Goal: Task Accomplishment & Management: Manage account settings

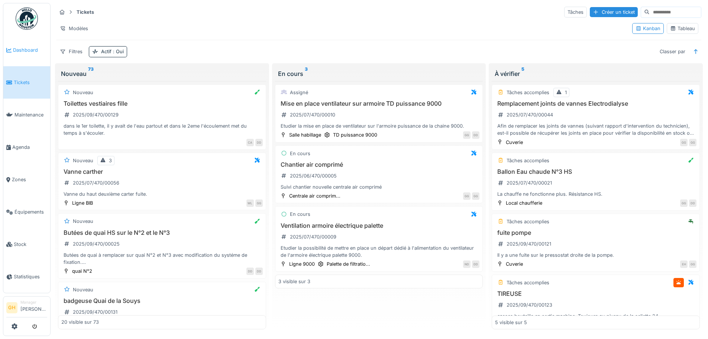
click at [33, 56] on link "Dashboard" at bounding box center [26, 50] width 47 height 32
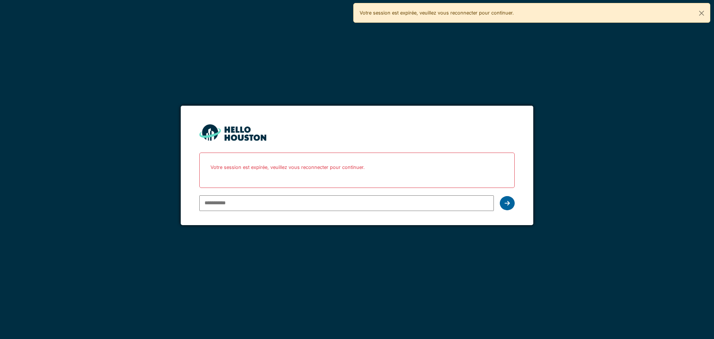
type input "**********"
click at [504, 200] on icon at bounding box center [506, 203] width 5 height 6
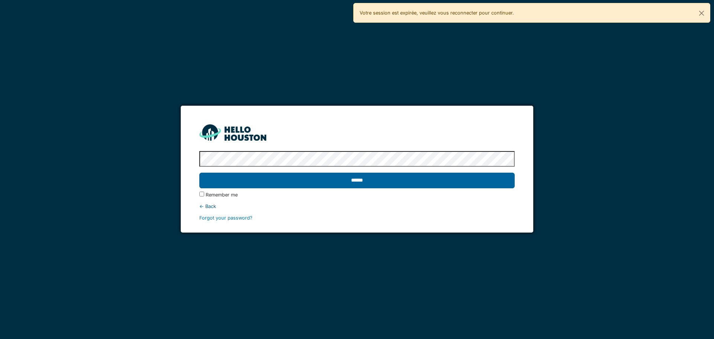
click at [367, 177] on input "******" at bounding box center [356, 180] width 315 height 16
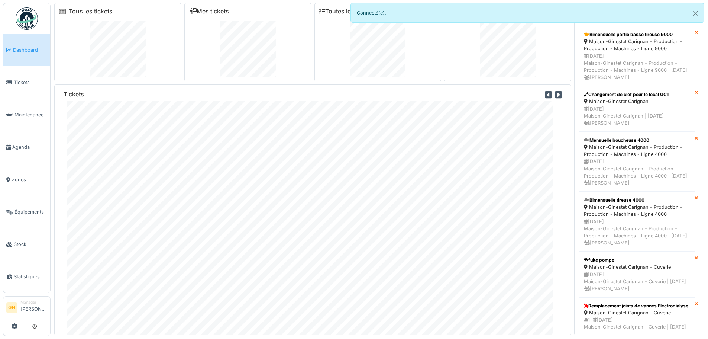
scroll to position [21, 0]
click at [29, 240] on span "Stock" at bounding box center [30, 243] width 33 height 7
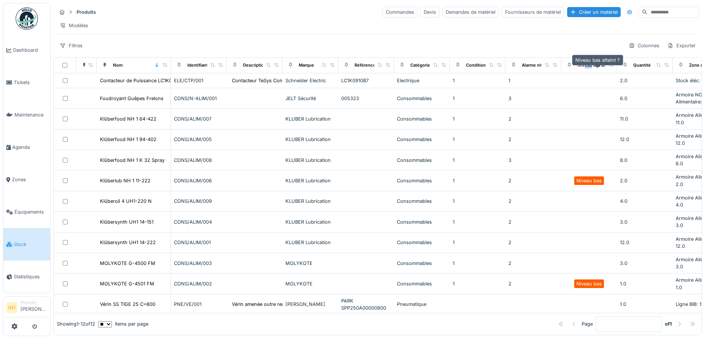
drag, startPoint x: 585, startPoint y: 69, endPoint x: 592, endPoint y: 72, distance: 7.5
click at [592, 68] on div "Niveau bas atteint ?" at bounding box center [598, 65] width 40 height 6
drag, startPoint x: 592, startPoint y: 72, endPoint x: 586, endPoint y: 76, distance: 7.4
click at [592, 68] on div "Niveau bas atteint ?" at bounding box center [598, 65] width 40 height 6
click at [570, 70] on div at bounding box center [569, 65] width 10 height 9
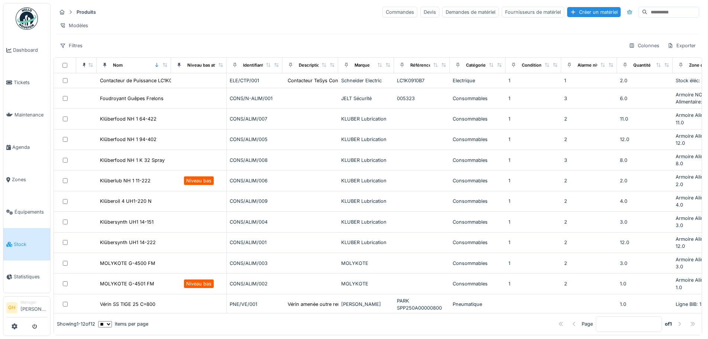
click at [210, 51] on div "Filtres Colonnes Exporter" at bounding box center [377, 45] width 643 height 11
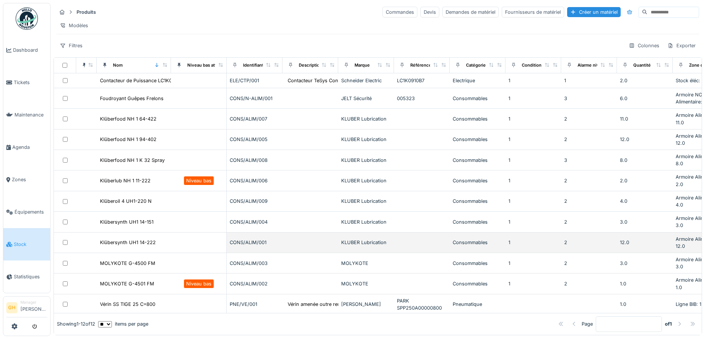
scroll to position [19, 0]
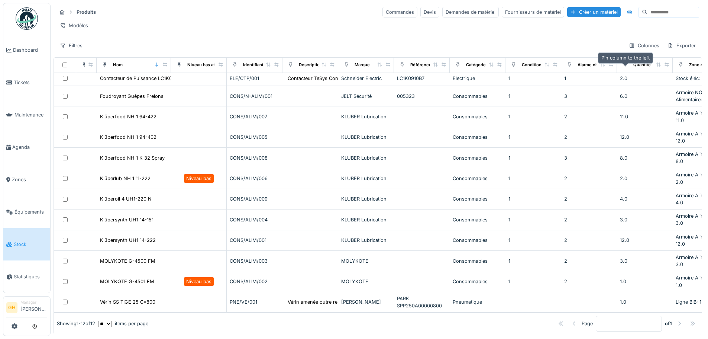
click at [627, 67] on icon at bounding box center [625, 64] width 5 height 4
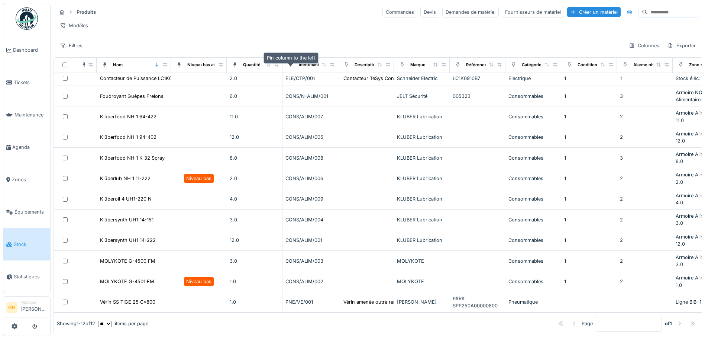
click at [291, 68] on div at bounding box center [290, 64] width 5 height 7
click at [291, 67] on icon at bounding box center [290, 64] width 3 height 4
click at [32, 213] on link "Équipements" at bounding box center [26, 212] width 47 height 32
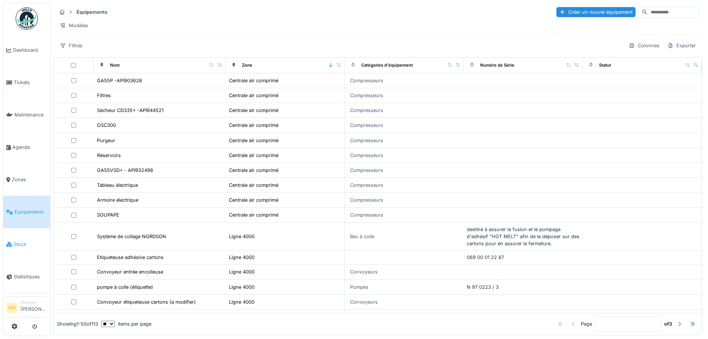
click at [29, 242] on link "Stock" at bounding box center [26, 244] width 47 height 32
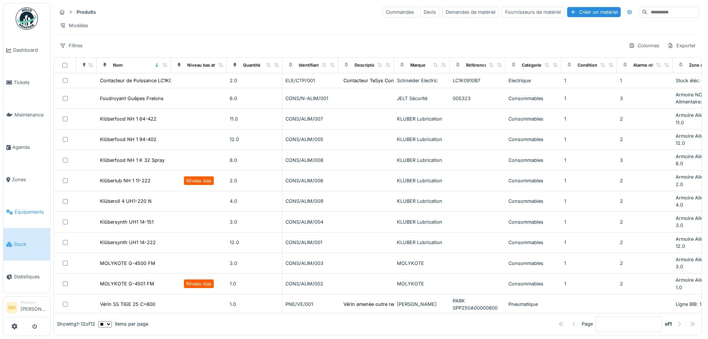
click at [23, 221] on link "Équipements" at bounding box center [26, 212] width 47 height 32
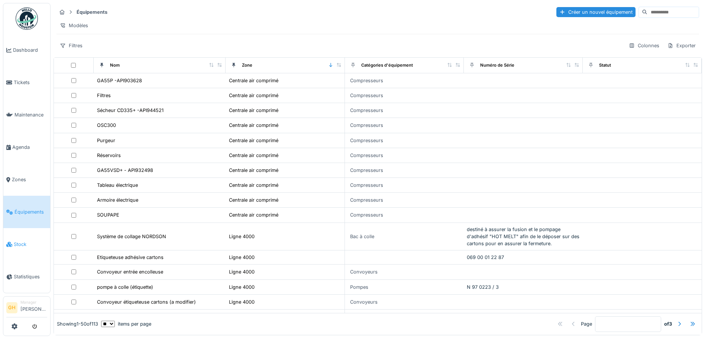
click at [21, 240] on span "Stock" at bounding box center [30, 243] width 33 height 7
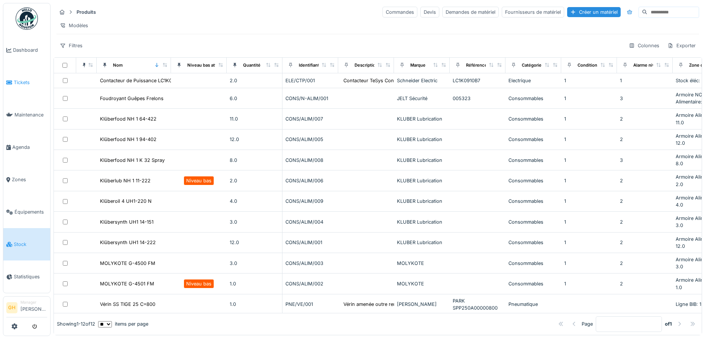
click at [17, 81] on span "Tickets" at bounding box center [30, 82] width 33 height 7
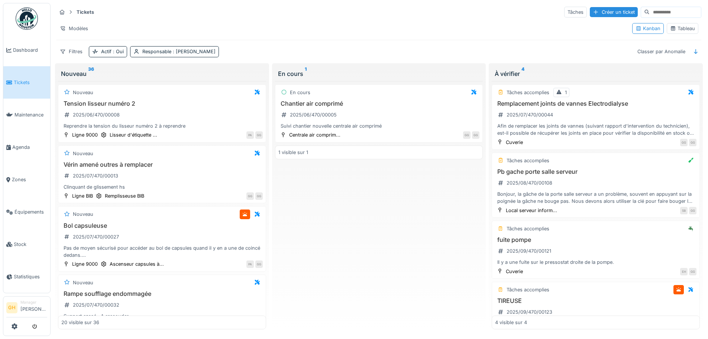
click at [688, 25] on div "Tableau" at bounding box center [683, 28] width 32 height 11
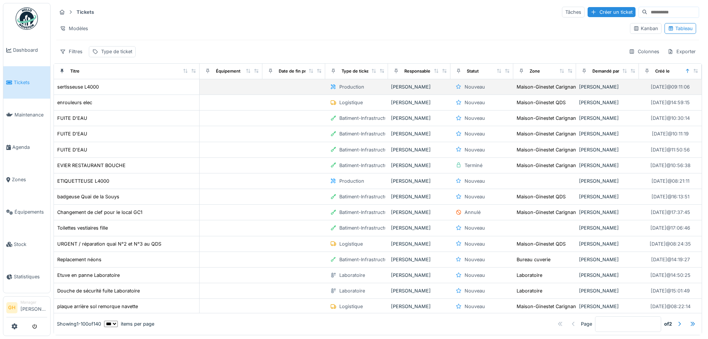
click at [288, 92] on td at bounding box center [293, 87] width 63 height 16
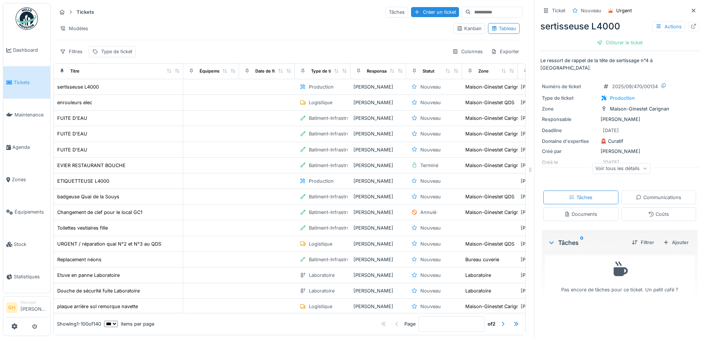
click at [375, 33] on div "Tickets Tâches Créer un ticket Modèles Kanban Tableau Filtres Type de ticket Co…" at bounding box center [290, 31] width 472 height 57
click at [691, 7] on div at bounding box center [694, 10] width 6 height 7
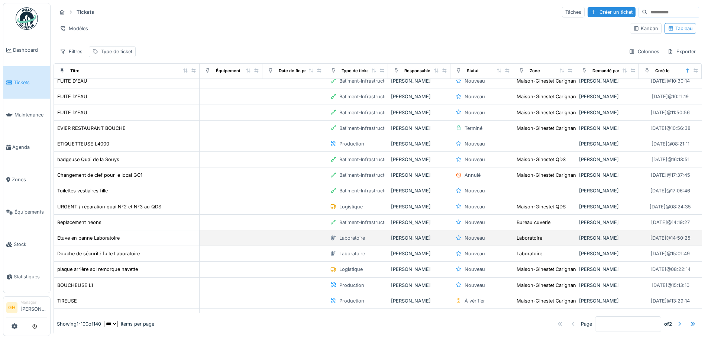
scroll to position [74, 0]
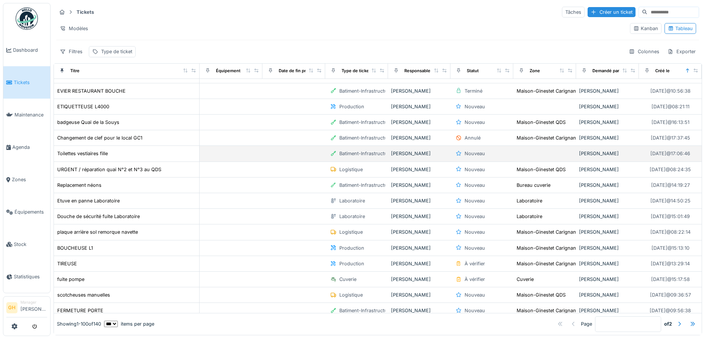
click at [228, 153] on td at bounding box center [231, 154] width 63 height 16
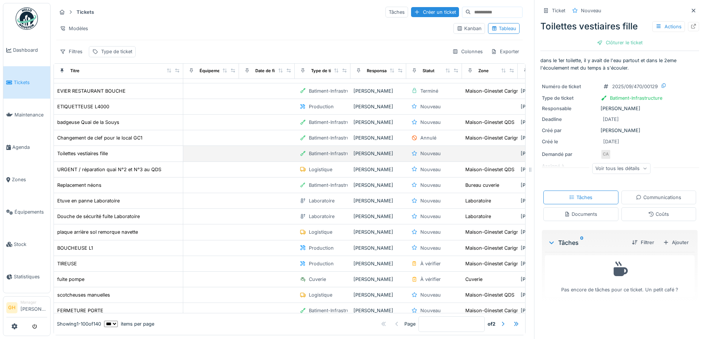
click at [178, 155] on td "Toilettes vestiaires fille" at bounding box center [118, 154] width 129 height 16
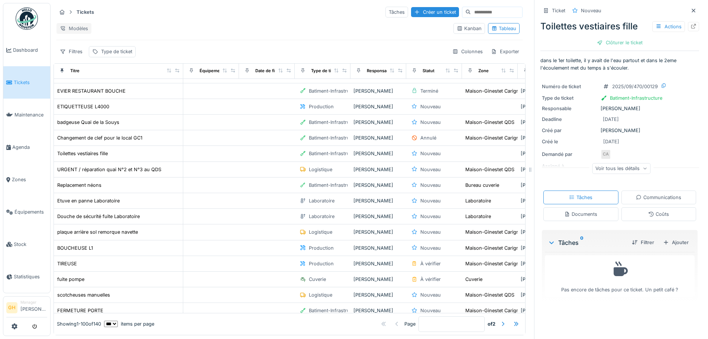
click at [77, 23] on div "Modèles" at bounding box center [73, 28] width 35 height 11
click at [90, 39] on div "Nouvelle vue" at bounding box center [89, 42] width 62 height 11
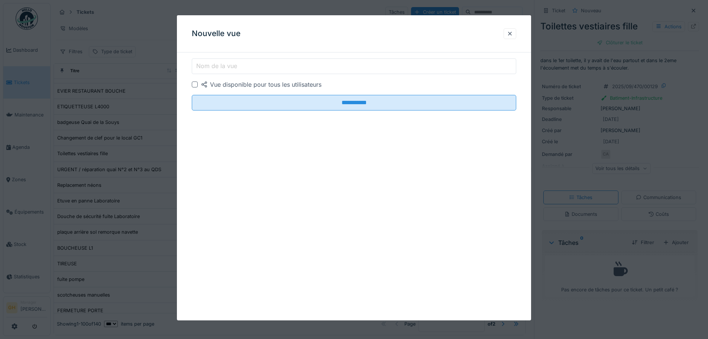
click at [218, 64] on label "Nom de la vue" at bounding box center [217, 65] width 44 height 9
click at [218, 64] on input "Nom de la vue" at bounding box center [354, 66] width 324 height 16
click at [196, 85] on div at bounding box center [195, 84] width 6 height 6
click at [240, 69] on input "Nom de la vue" at bounding box center [354, 66] width 324 height 16
click at [246, 206] on div "**********" at bounding box center [354, 167] width 354 height 305
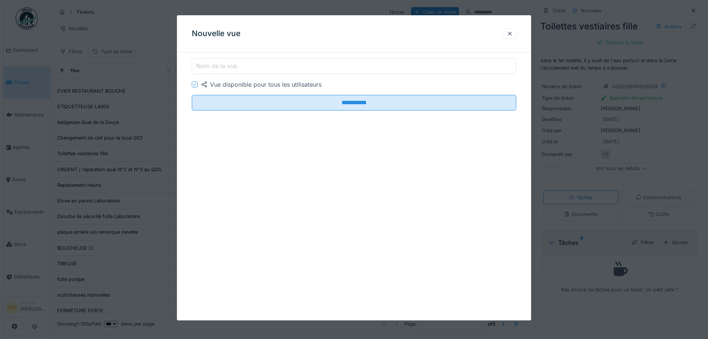
click at [221, 64] on label "Nom de la vue" at bounding box center [217, 65] width 44 height 9
click at [221, 64] on input "Nom de la vue" at bounding box center [354, 66] width 324 height 16
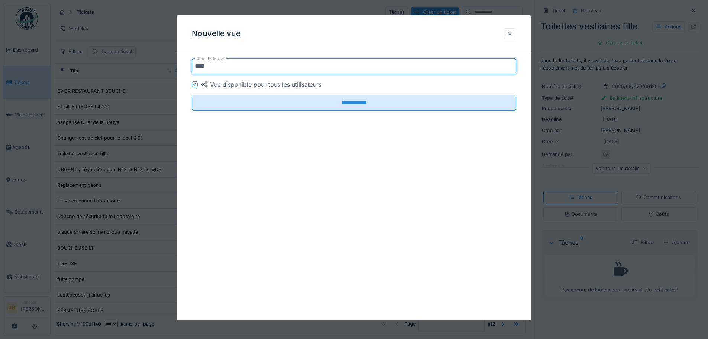
type input "****"
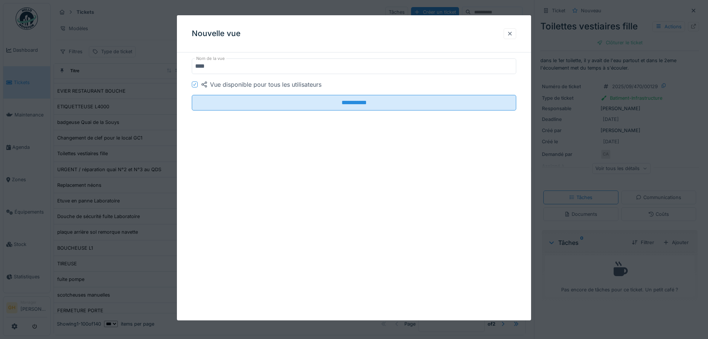
click at [516, 39] on div at bounding box center [510, 33] width 13 height 11
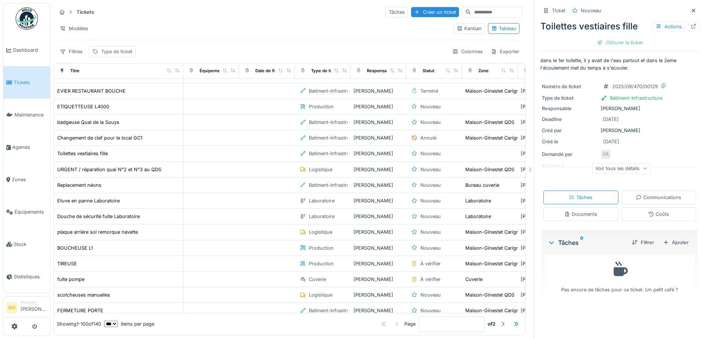
click at [102, 48] on div "Type de ticket" at bounding box center [116, 51] width 31 height 7
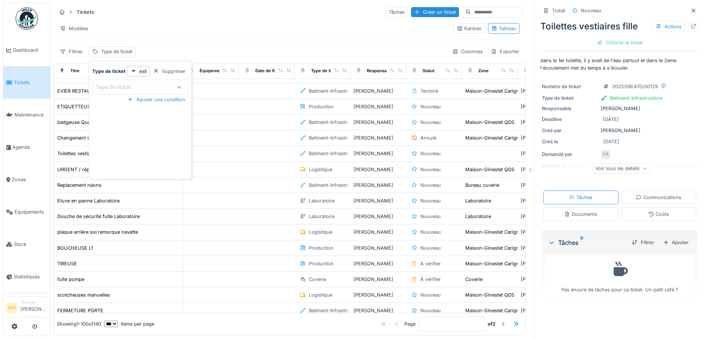
click at [161, 83] on div "Type de ticket" at bounding box center [133, 87] width 75 height 8
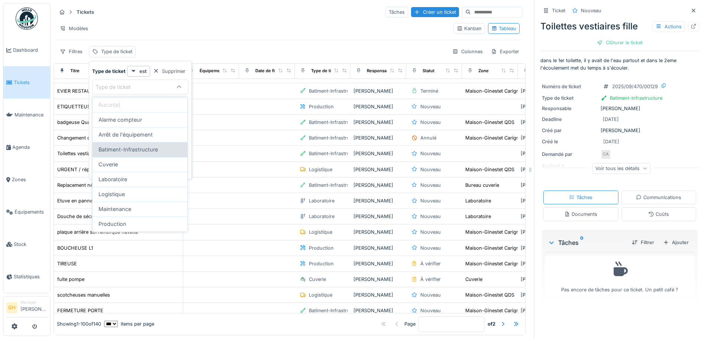
scroll to position [37, 0]
click at [164, 90] on div "Type de ticket" at bounding box center [133, 87] width 75 height 8
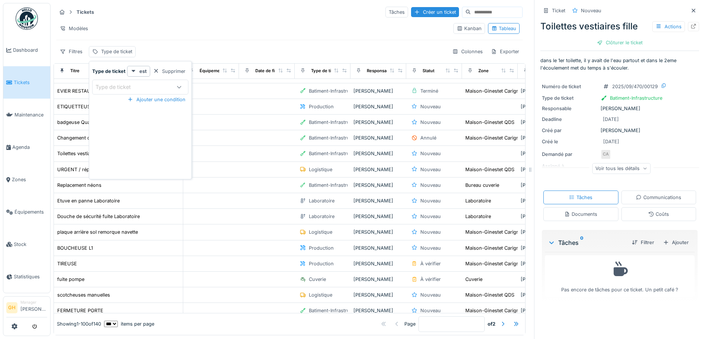
click at [188, 58] on div "Tickets Tâches Créer un ticket Modèles Kanban Tableau Filtres Type de ticket Co…" at bounding box center [290, 31] width 472 height 57
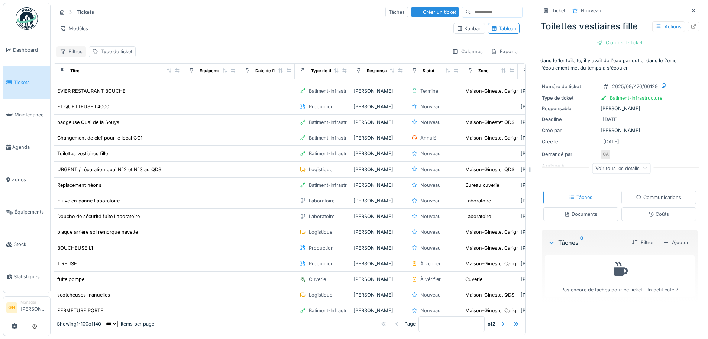
click at [70, 55] on div "Filtres" at bounding box center [70, 51] width 29 height 11
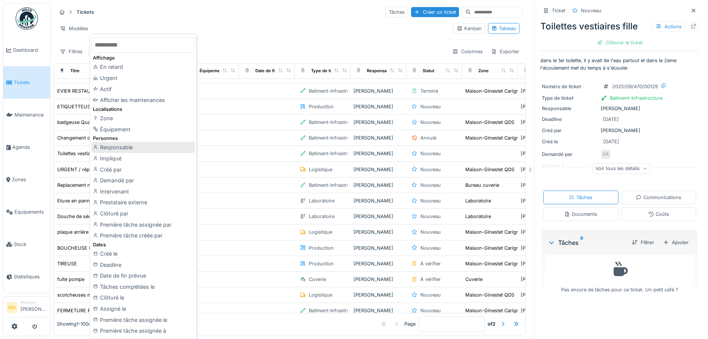
click at [132, 147] on div "Responsable" at bounding box center [142, 147] width 103 height 11
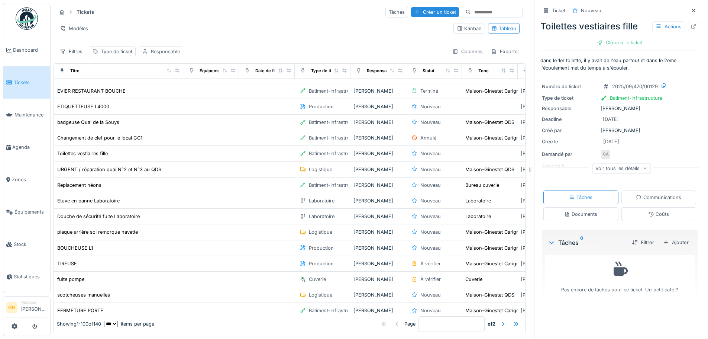
click at [151, 54] on div "Responsable" at bounding box center [165, 51] width 29 height 7
click at [172, 90] on div "Responsable" at bounding box center [167, 87] width 43 height 8
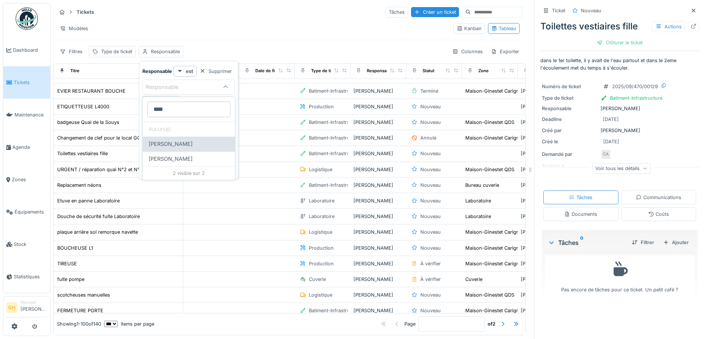
type input "****"
click at [172, 143] on span "Emmanuel Herbin" at bounding box center [171, 144] width 44 height 8
type input "*****"
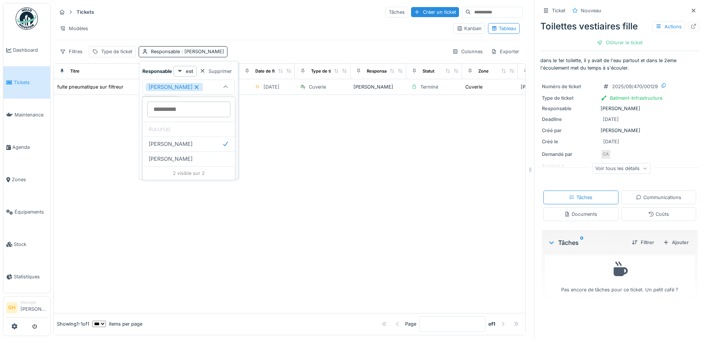
scroll to position [0, 0]
click at [177, 113] on input at bounding box center [188, 109] width 83 height 16
type input "***"
click at [197, 147] on div "Gregoire Garcia" at bounding box center [189, 144] width 80 height 8
type input "**********"
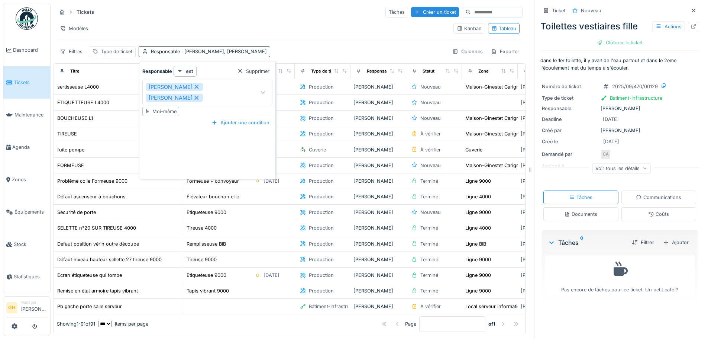
click at [218, 73] on div "Responsable est Supprimer" at bounding box center [207, 71] width 130 height 11
click at [197, 122] on div "Ajouter une condition" at bounding box center [207, 122] width 130 height 10
click at [74, 24] on div "Modèles" at bounding box center [73, 28] width 35 height 11
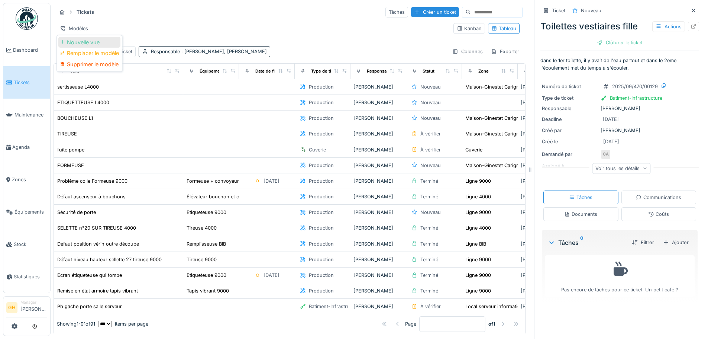
click at [98, 43] on div "Nouvelle vue" at bounding box center [89, 42] width 62 height 11
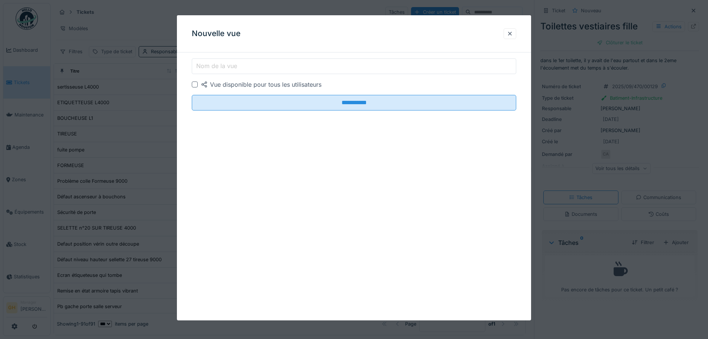
click at [256, 70] on input "Nom de la vue" at bounding box center [354, 66] width 324 height 16
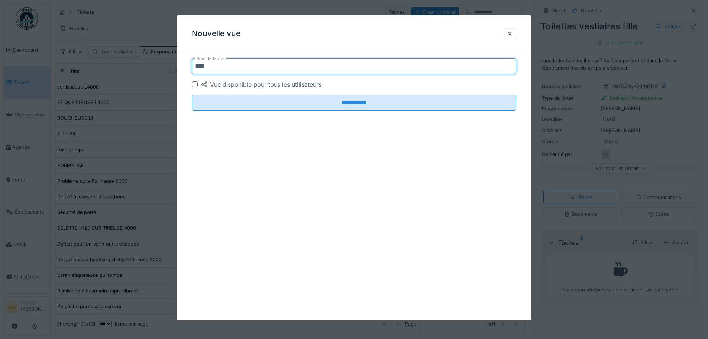
type input "****"
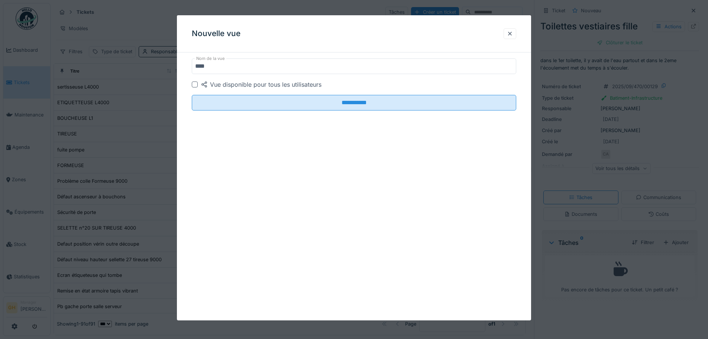
click at [196, 84] on div at bounding box center [195, 84] width 6 height 6
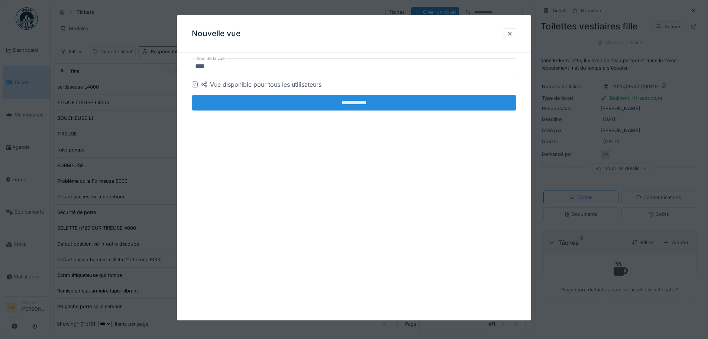
click at [214, 102] on input "**********" at bounding box center [354, 103] width 324 height 16
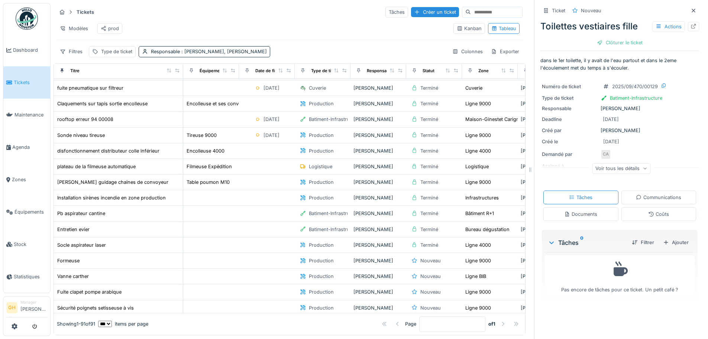
scroll to position [207, 0]
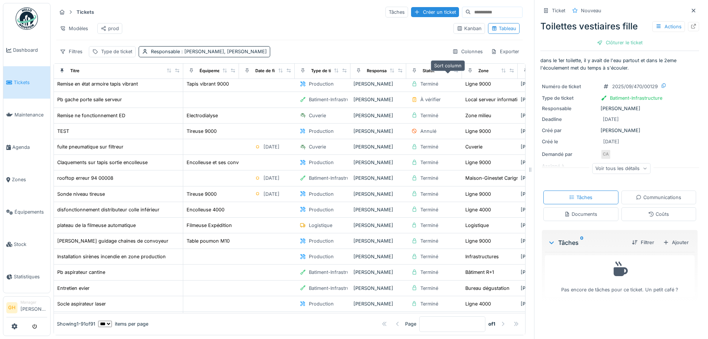
click at [448, 72] on icon at bounding box center [447, 70] width 5 height 4
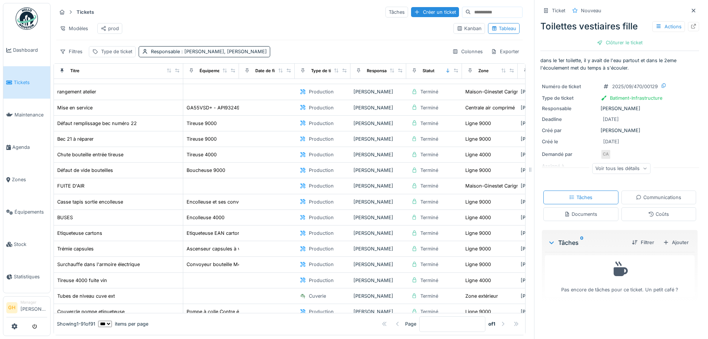
scroll to position [541, 0]
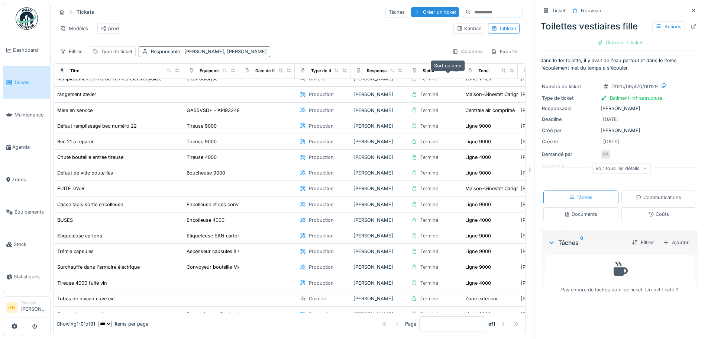
click at [446, 72] on icon at bounding box center [447, 70] width 5 height 4
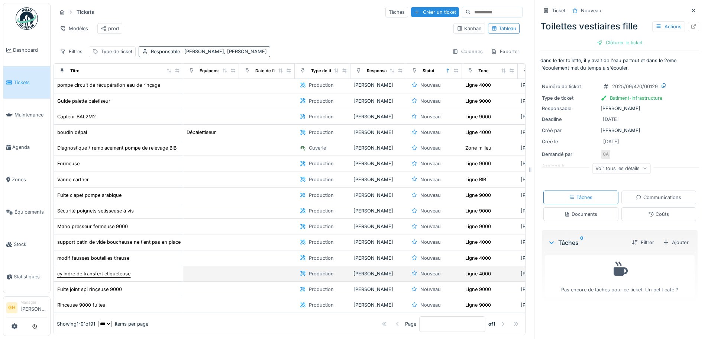
scroll to position [0, 0]
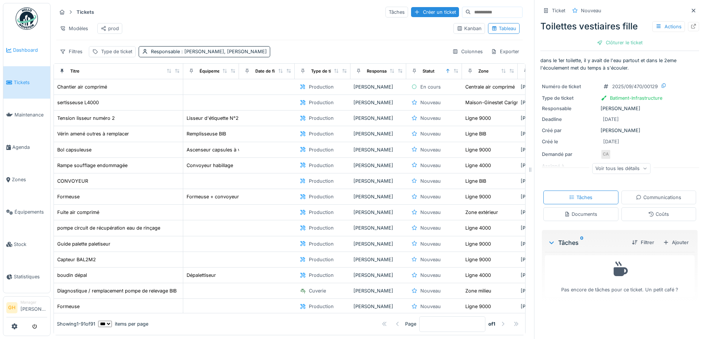
click at [36, 57] on link "Dashboard" at bounding box center [26, 50] width 47 height 32
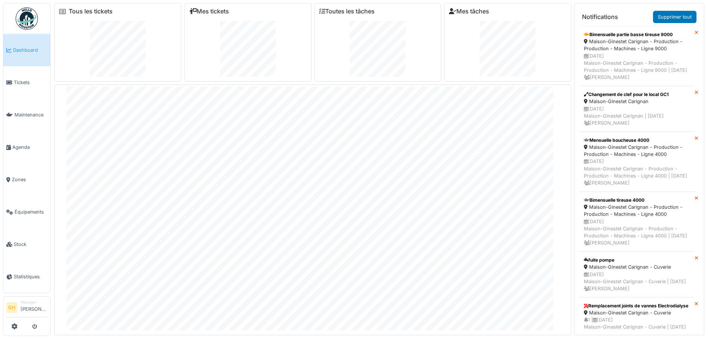
scroll to position [21, 0]
click at [17, 75] on link "Tickets" at bounding box center [26, 82] width 47 height 32
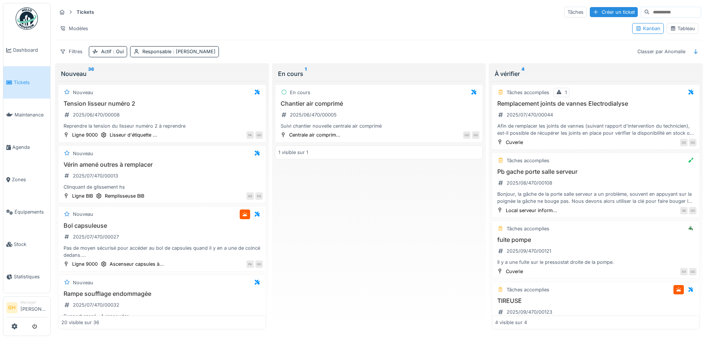
click at [672, 27] on div "Tableau" at bounding box center [682, 28] width 25 height 7
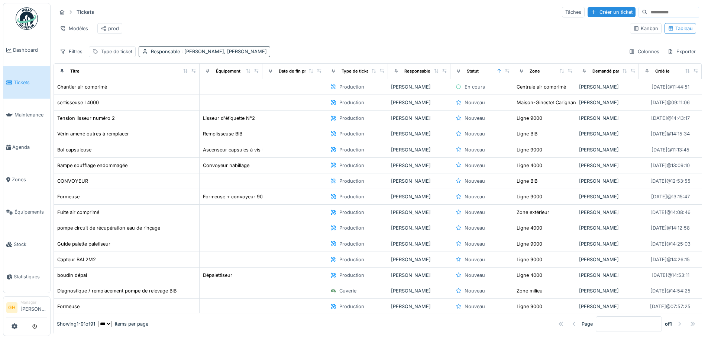
click at [112, 30] on div "prod" at bounding box center [110, 28] width 18 height 7
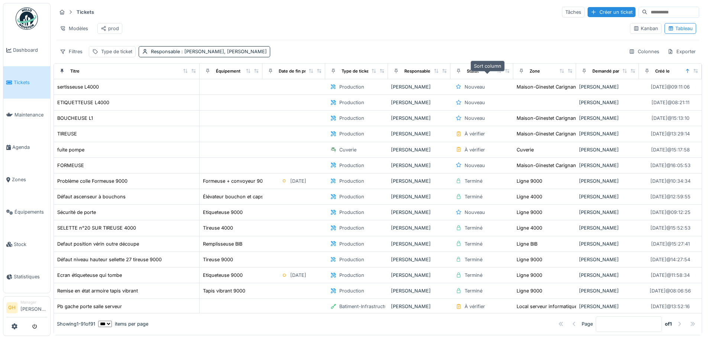
click at [497, 73] on icon at bounding box center [499, 71] width 4 height 4
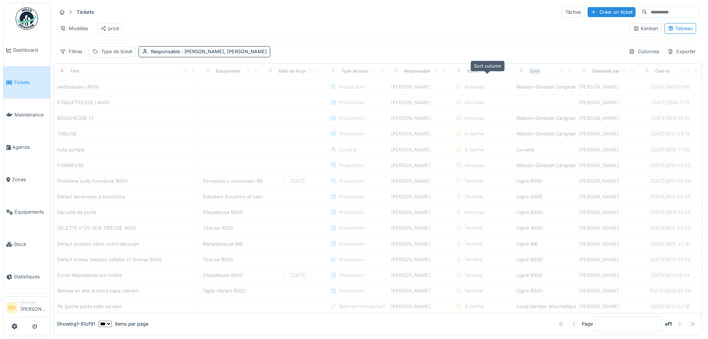
click at [497, 73] on icon at bounding box center [499, 71] width 5 height 4
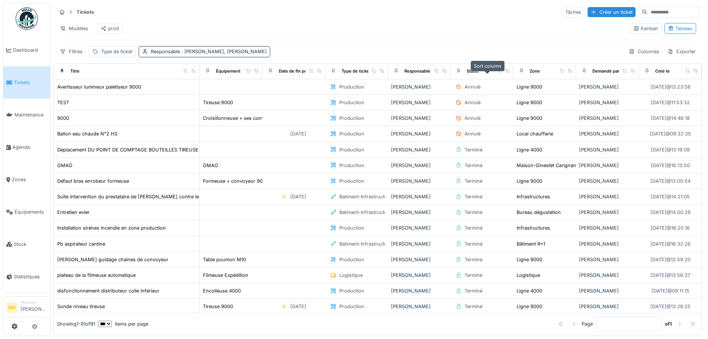
click at [498, 73] on icon at bounding box center [499, 71] width 3 height 4
click at [497, 73] on icon at bounding box center [499, 71] width 5 height 4
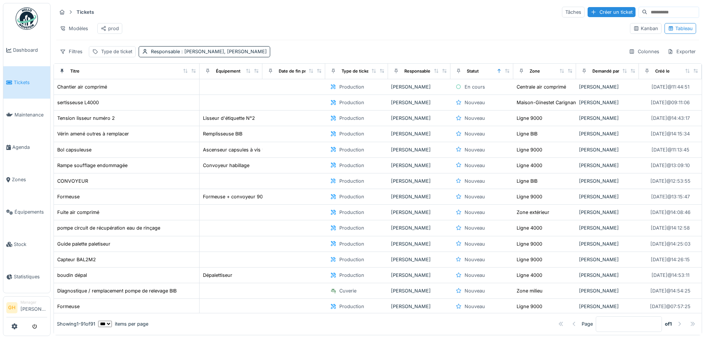
click at [114, 27] on div "prod" at bounding box center [110, 28] width 18 height 7
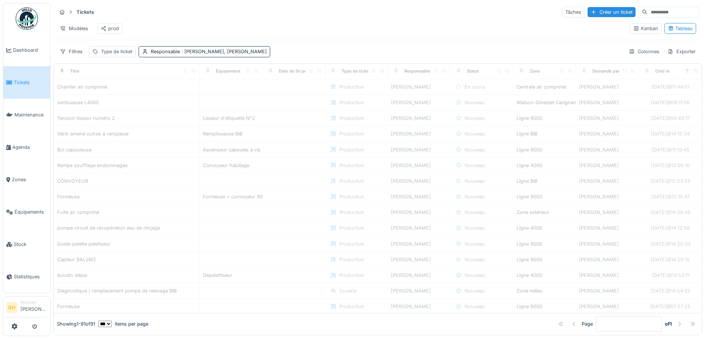
click at [114, 27] on div "prod" at bounding box center [110, 28] width 18 height 7
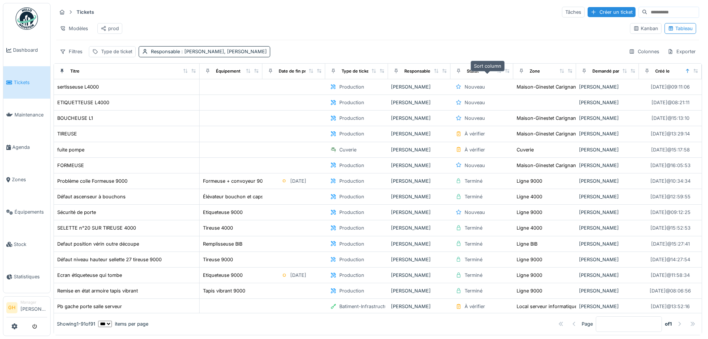
click at [497, 73] on icon at bounding box center [499, 71] width 4 height 4
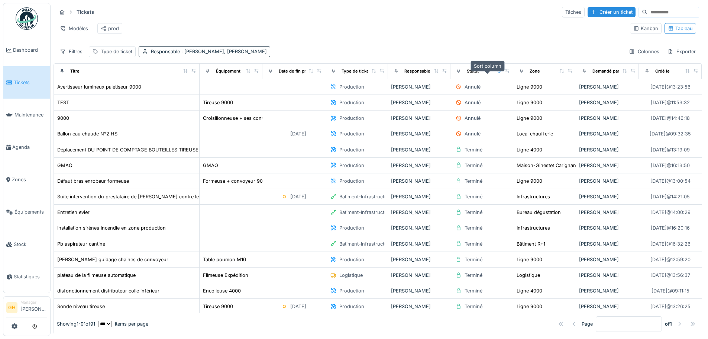
click at [498, 73] on icon at bounding box center [499, 71] width 3 height 4
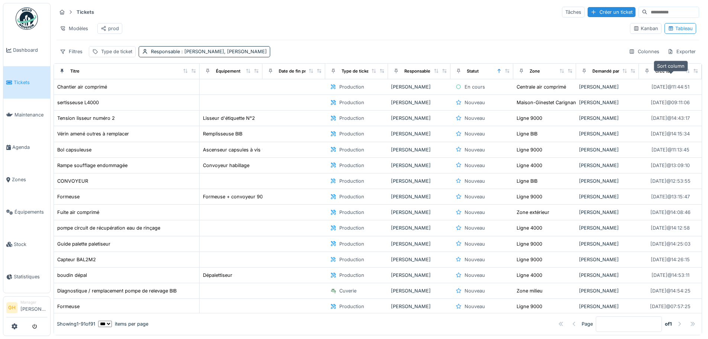
click at [685, 73] on icon at bounding box center [687, 71] width 5 height 4
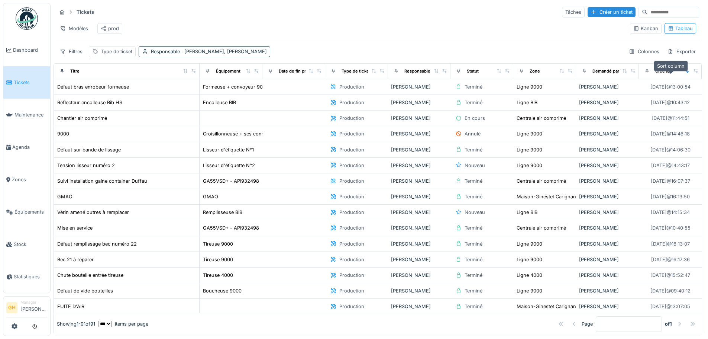
click at [685, 73] on icon at bounding box center [687, 71] width 5 height 4
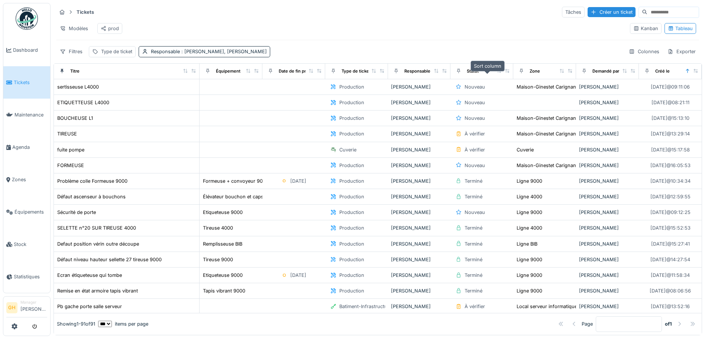
click at [497, 73] on icon at bounding box center [499, 71] width 4 height 4
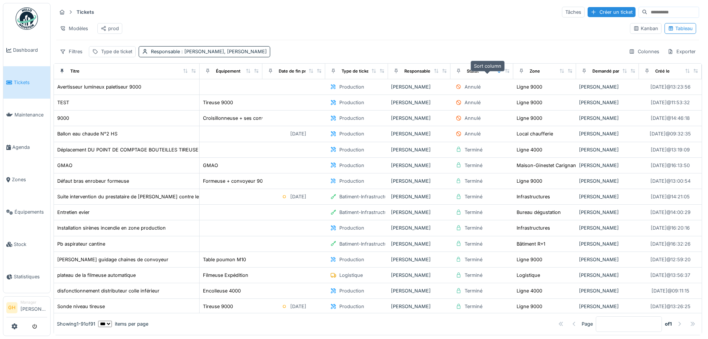
click at [497, 73] on icon at bounding box center [499, 71] width 5 height 4
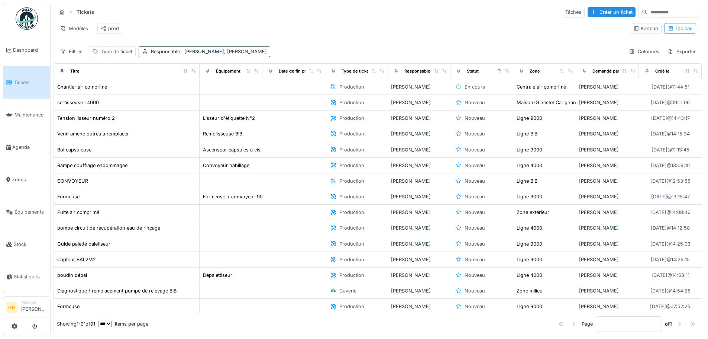
click at [108, 25] on div "prod" at bounding box center [110, 28] width 18 height 7
click at [83, 28] on div "Modèles" at bounding box center [73, 28] width 35 height 11
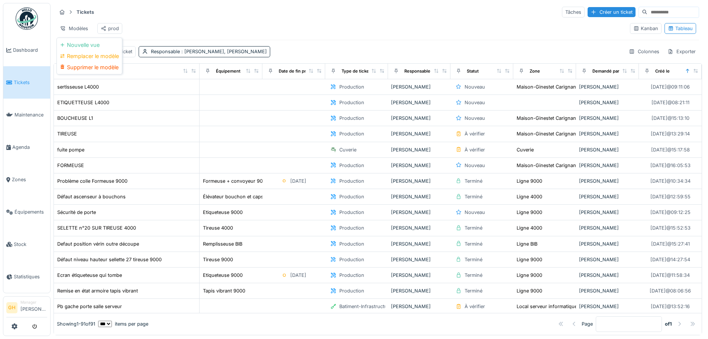
click at [381, 33] on div "Modèles prod" at bounding box center [340, 28] width 568 height 17
click at [497, 73] on icon at bounding box center [499, 71] width 4 height 4
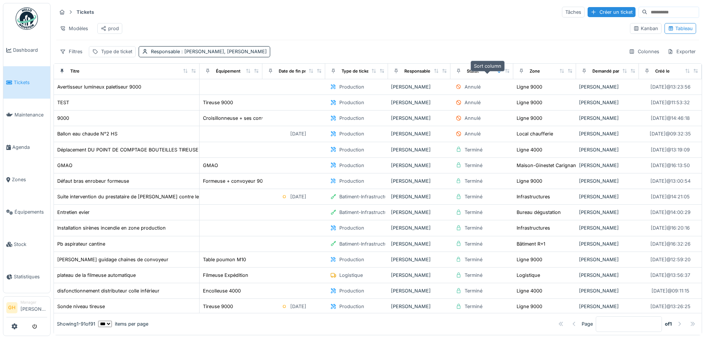
click at [497, 73] on icon at bounding box center [499, 71] width 5 height 4
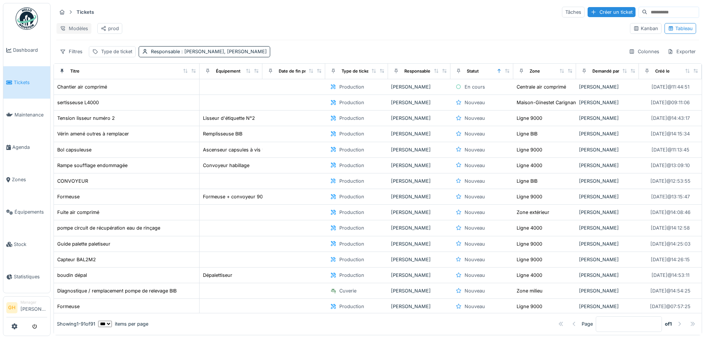
click at [80, 25] on div "Modèles" at bounding box center [73, 28] width 35 height 11
click at [90, 54] on div "Remplacer le modèle" at bounding box center [89, 56] width 62 height 11
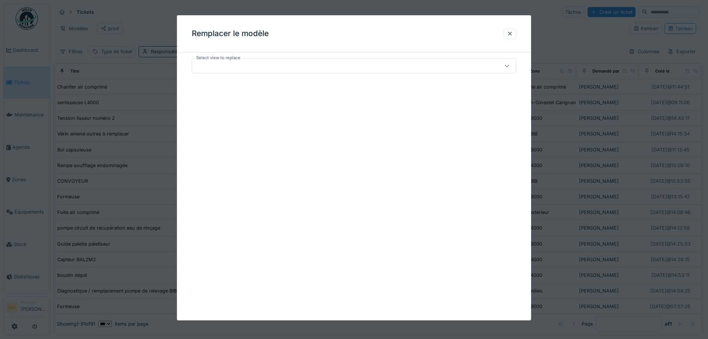
click at [269, 69] on div at bounding box center [335, 66] width 280 height 8
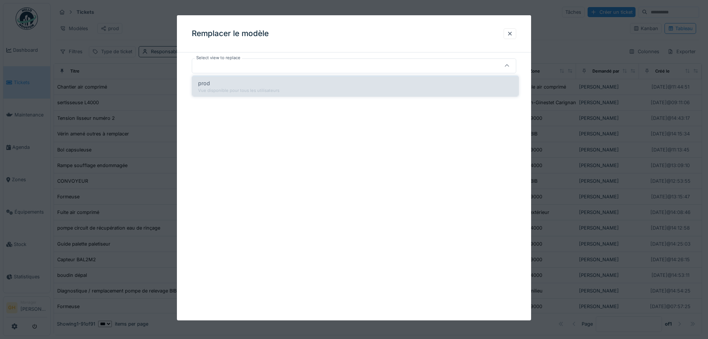
click at [269, 85] on div "prod" at bounding box center [355, 83] width 314 height 8
type input "*****"
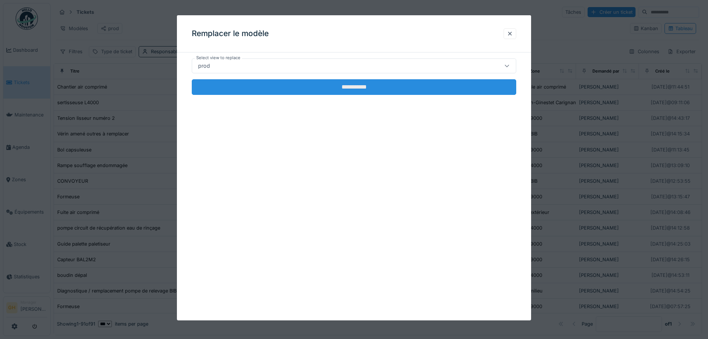
click at [332, 88] on input "**********" at bounding box center [354, 87] width 324 height 16
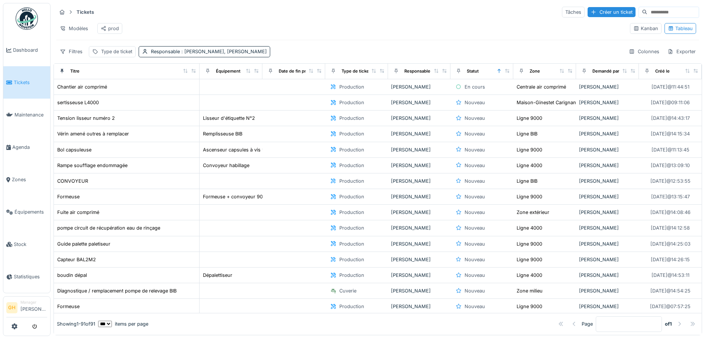
click at [113, 28] on div "prod" at bounding box center [110, 28] width 18 height 7
click at [153, 55] on div "Responsable : Emmanuel Herbin, Gregoire Garcia" at bounding box center [209, 51] width 116 height 7
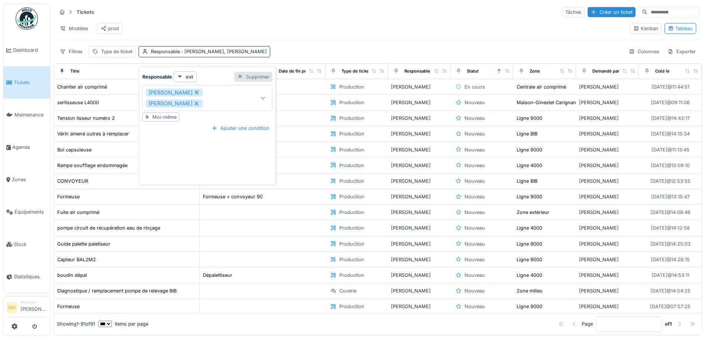
click at [241, 77] on div "Supprimer" at bounding box center [253, 77] width 38 height 10
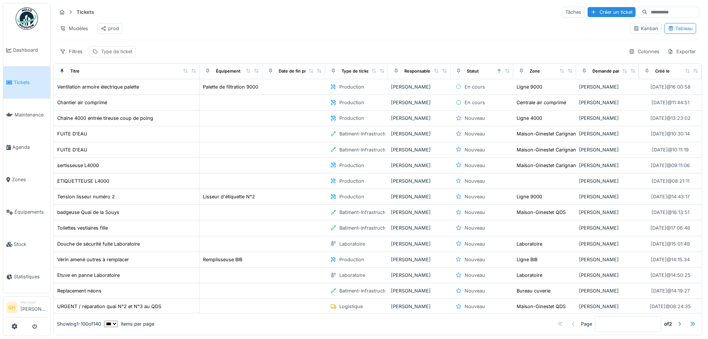
click at [110, 55] on div "Type de ticket" at bounding box center [116, 51] width 31 height 7
click at [152, 48] on div "Tickets Tâches Créer un ticket Modèles prod Kanban Tableau Filtres Type de tick…" at bounding box center [378, 31] width 649 height 57
click at [68, 57] on div "Filtres" at bounding box center [70, 51] width 29 height 11
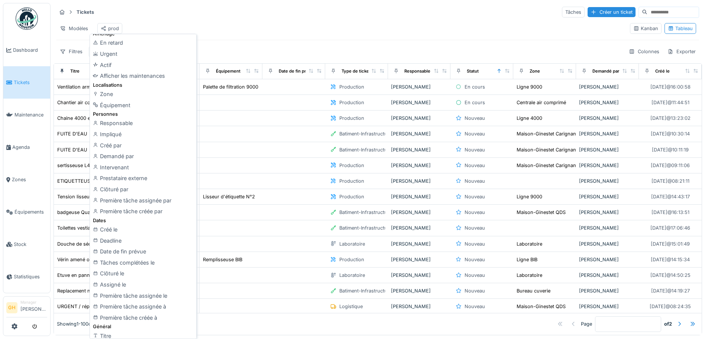
scroll to position [37, 0]
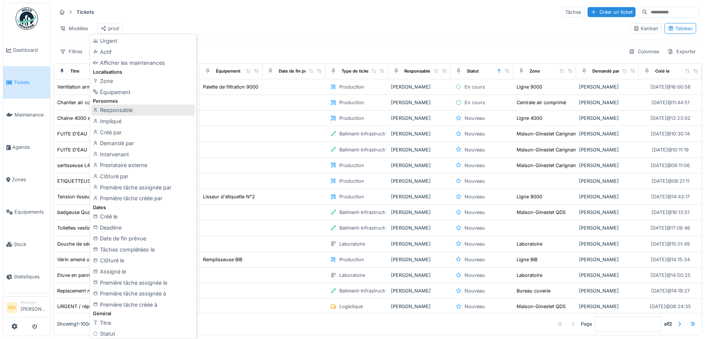
click at [122, 109] on div "Responsable" at bounding box center [142, 109] width 103 height 11
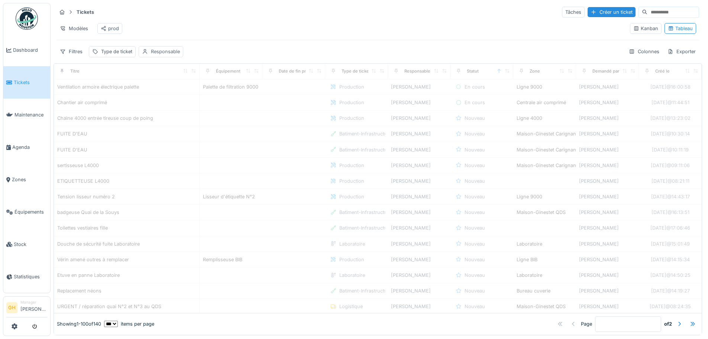
click at [161, 55] on div "Responsable" at bounding box center [165, 51] width 29 height 7
click at [177, 94] on div "Responsable" at bounding box center [167, 92] width 43 height 8
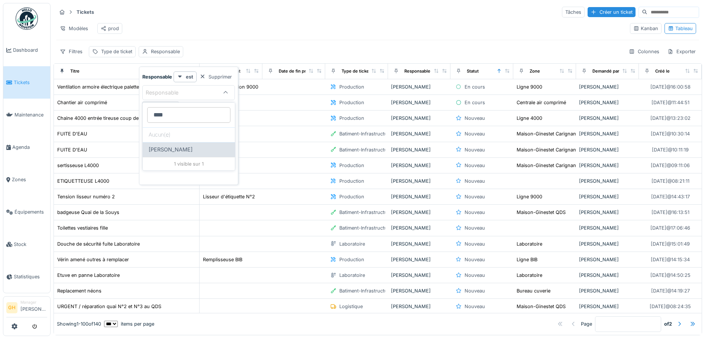
type input "****"
click at [195, 152] on div "Didier Dupon" at bounding box center [189, 149] width 80 height 8
type input "*****"
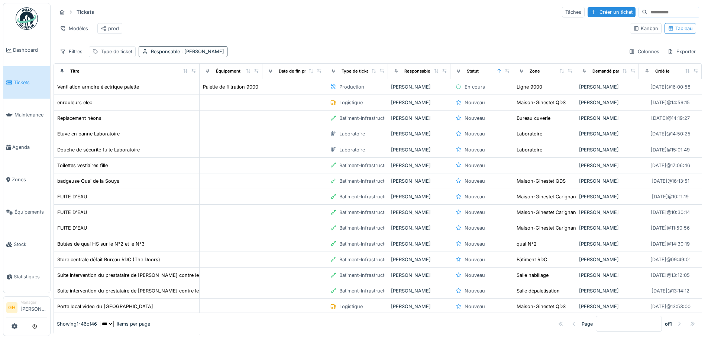
click at [251, 55] on div "Filtres Type de ticket Responsable : Didier Dupon Colonnes Exporter" at bounding box center [377, 51] width 643 height 11
click at [68, 28] on div "Modèles" at bounding box center [73, 28] width 35 height 11
click at [102, 46] on div "Nouvelle vue" at bounding box center [89, 44] width 62 height 11
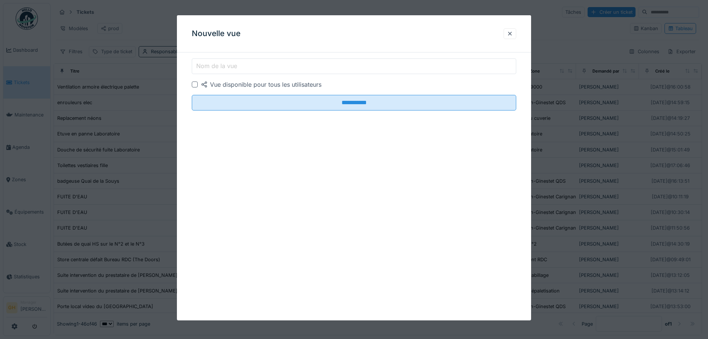
click at [243, 66] on input "Nom de la vue" at bounding box center [354, 66] width 324 height 16
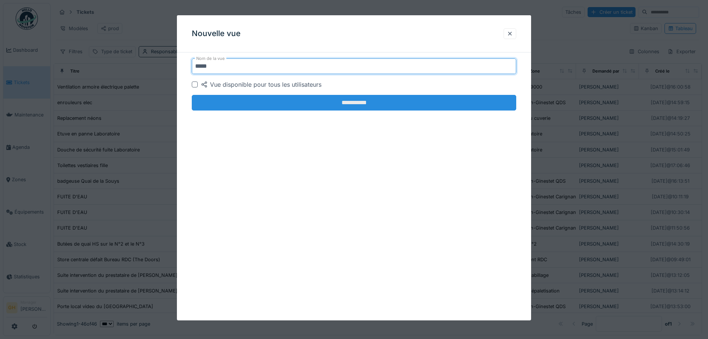
type input "*****"
click at [265, 103] on input "**********" at bounding box center [354, 103] width 324 height 16
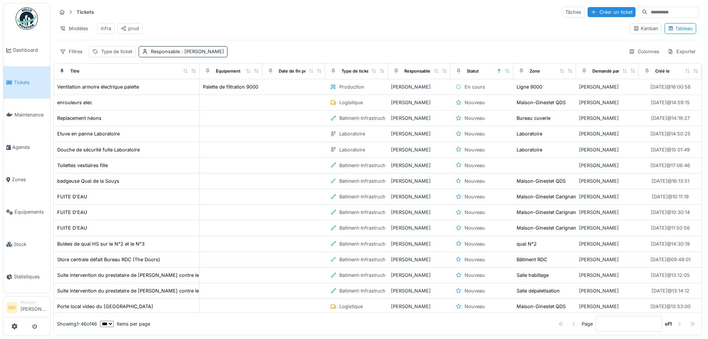
click at [108, 32] on div "infra" at bounding box center [105, 28] width 17 height 11
click at [102, 27] on div "infra" at bounding box center [106, 28] width 10 height 7
click at [71, 25] on div "Modèles" at bounding box center [73, 28] width 35 height 11
click at [88, 56] on div "Remplacer le modèle" at bounding box center [89, 56] width 62 height 11
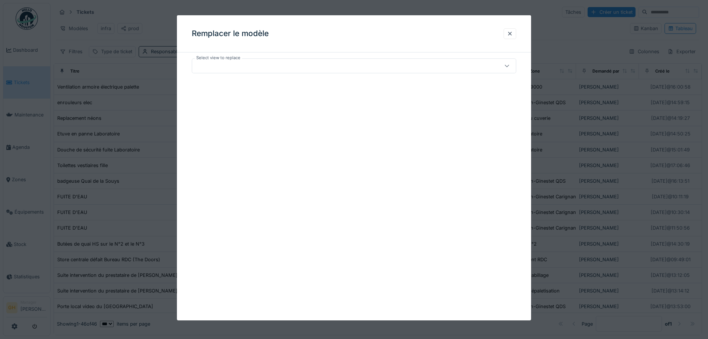
click at [246, 71] on div at bounding box center [354, 65] width 324 height 15
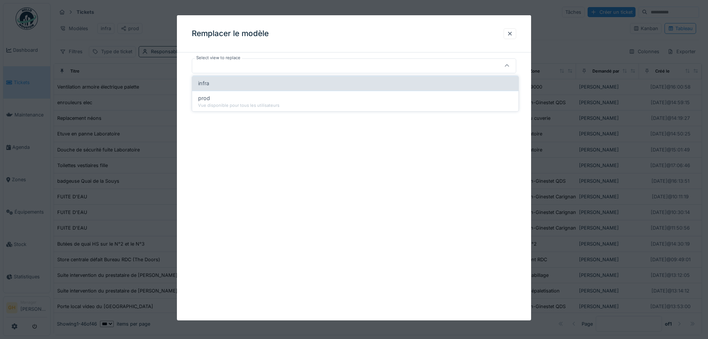
click at [224, 84] on div "infra" at bounding box center [355, 83] width 314 height 8
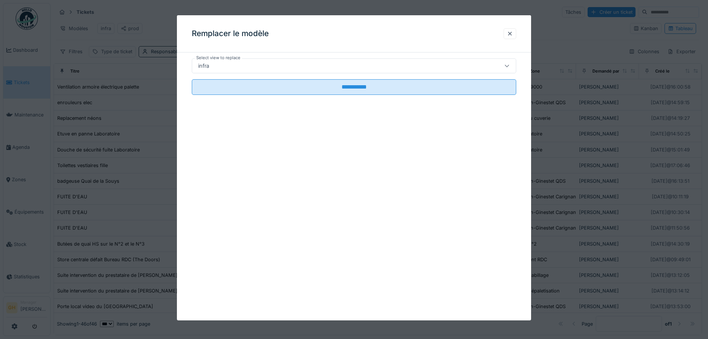
type input "*****"
click at [259, 129] on div "**********" at bounding box center [354, 167] width 354 height 305
click at [510, 35] on div at bounding box center [510, 33] width 6 height 7
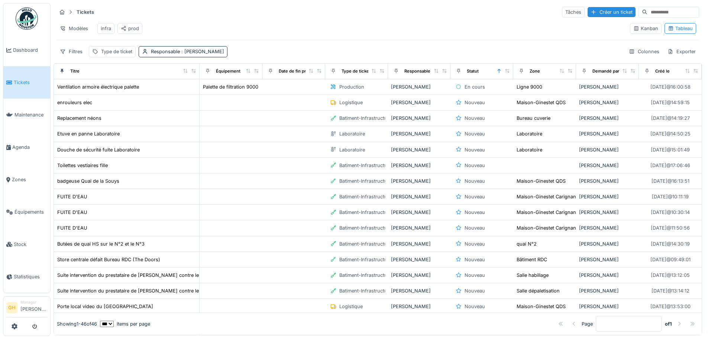
drag, startPoint x: 105, startPoint y: 28, endPoint x: 149, endPoint y: 24, distance: 44.7
click at [149, 24] on div "Modèles infra prod" at bounding box center [340, 28] width 568 height 17
drag, startPoint x: 108, startPoint y: 29, endPoint x: 211, endPoint y: 30, distance: 103.7
click at [212, 30] on div "Modèles infra prod" at bounding box center [340, 28] width 568 height 17
click at [83, 26] on div "Modèles" at bounding box center [73, 28] width 35 height 11
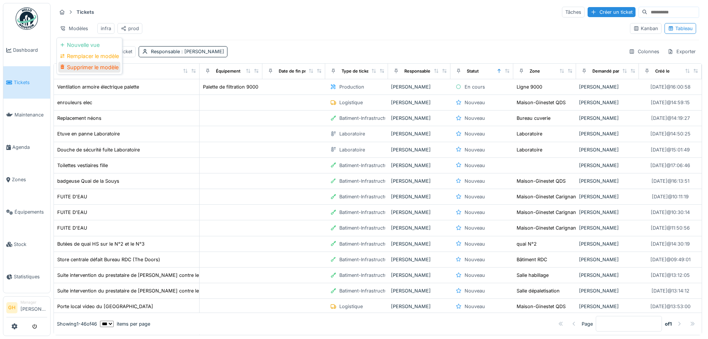
click at [98, 69] on div "Supprimer le modèle" at bounding box center [89, 67] width 62 height 11
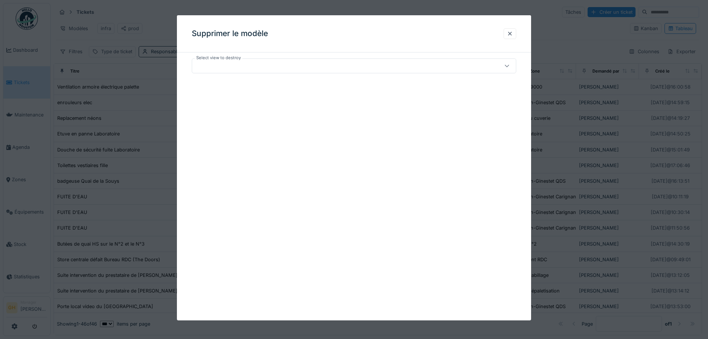
click at [223, 67] on div at bounding box center [335, 66] width 280 height 8
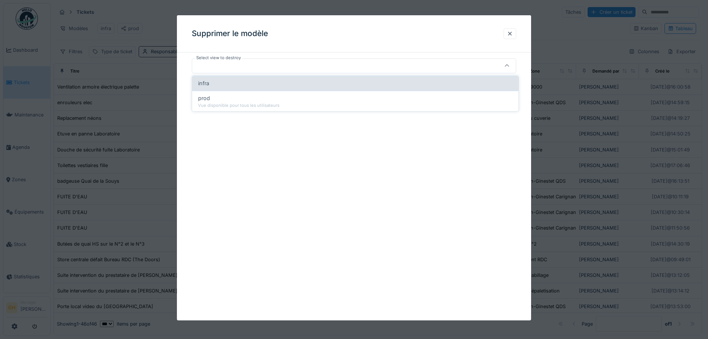
click at [226, 84] on div "infra" at bounding box center [355, 83] width 314 height 8
type input "*****"
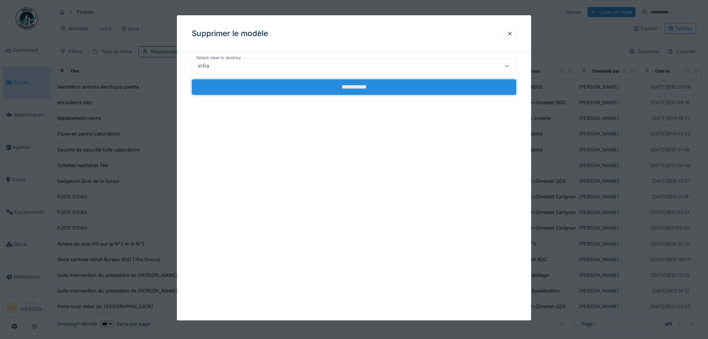
click at [288, 87] on input "**********" at bounding box center [354, 87] width 324 height 16
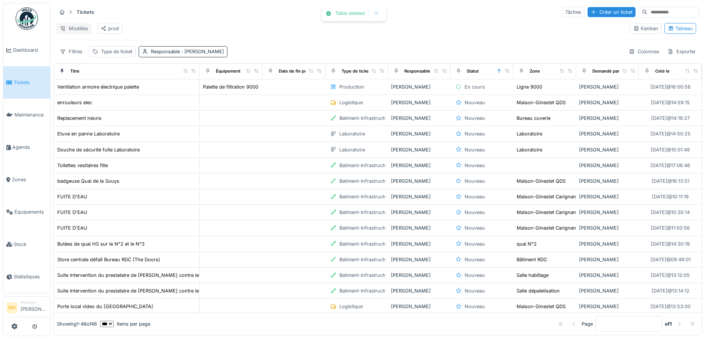
click at [78, 26] on div "Modèles" at bounding box center [73, 28] width 35 height 11
click at [92, 46] on div "Nouvelle vue" at bounding box center [89, 44] width 62 height 11
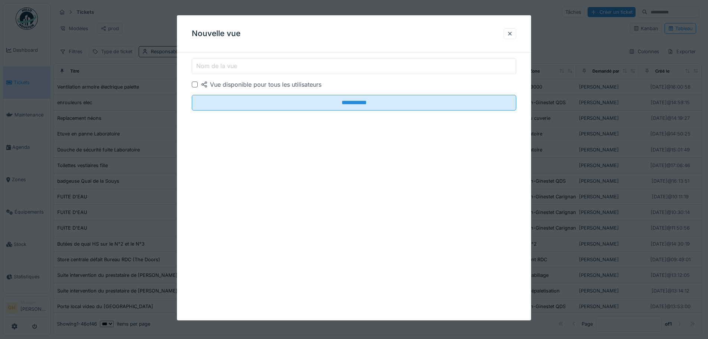
click at [251, 71] on input "Nom de la vue" at bounding box center [354, 66] width 324 height 16
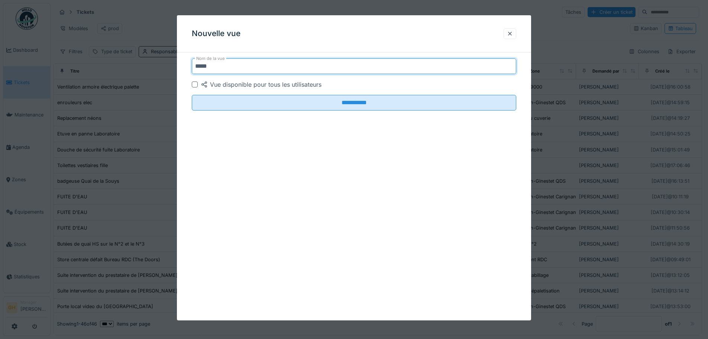
type input "*****"
click at [196, 86] on div at bounding box center [195, 84] width 6 height 6
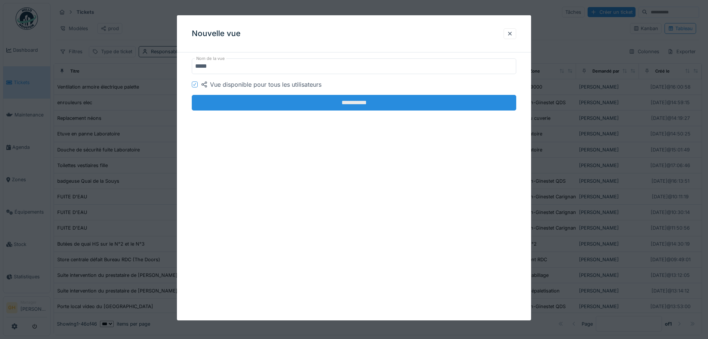
click at [215, 100] on input "**********" at bounding box center [354, 103] width 324 height 16
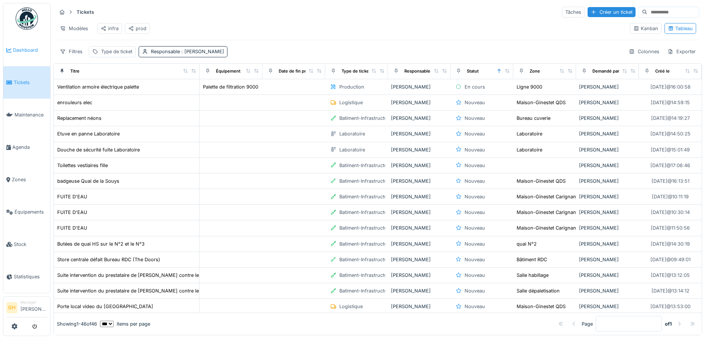
click at [32, 45] on link "Dashboard" at bounding box center [26, 50] width 47 height 32
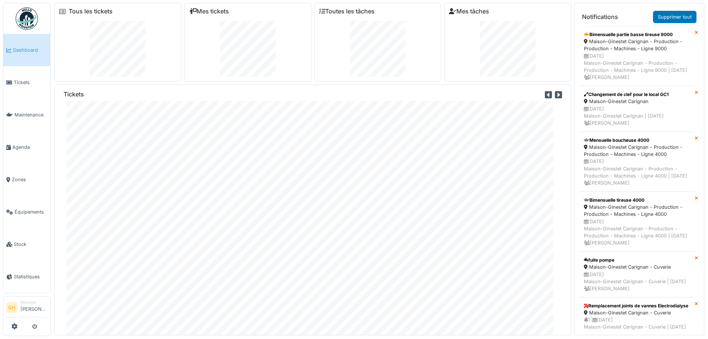
click at [545, 96] on icon at bounding box center [548, 95] width 7 height 8
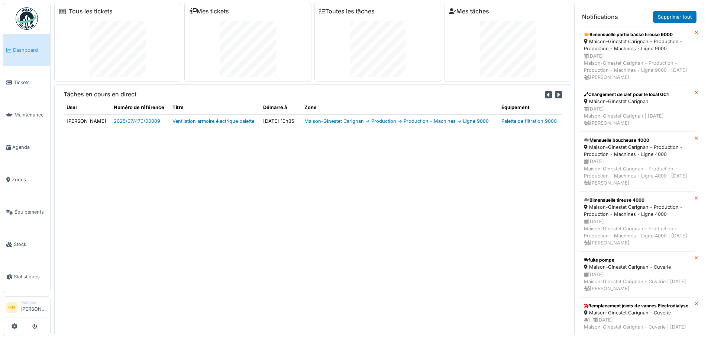
click at [555, 95] on icon at bounding box center [558, 95] width 7 height 8
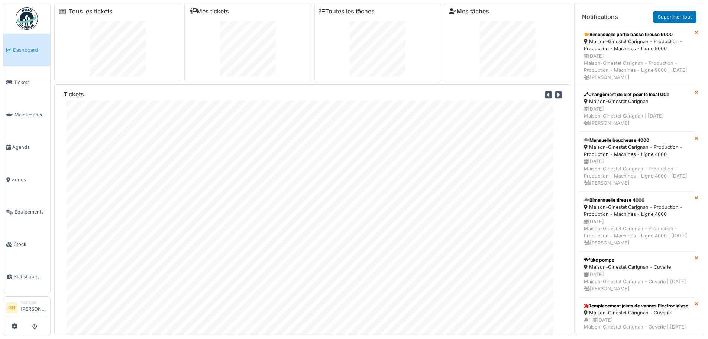
click at [555, 95] on icon at bounding box center [558, 95] width 7 height 8
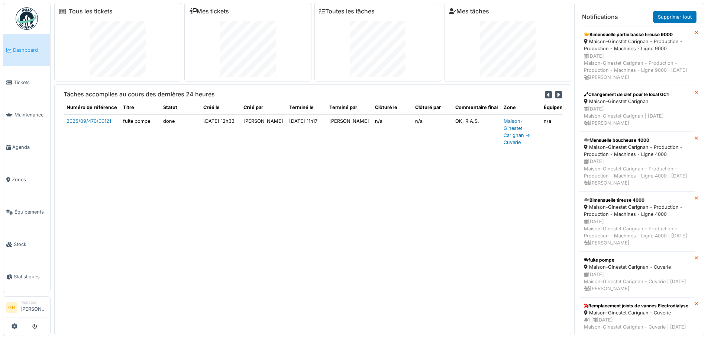
click at [555, 95] on icon at bounding box center [558, 95] width 7 height 8
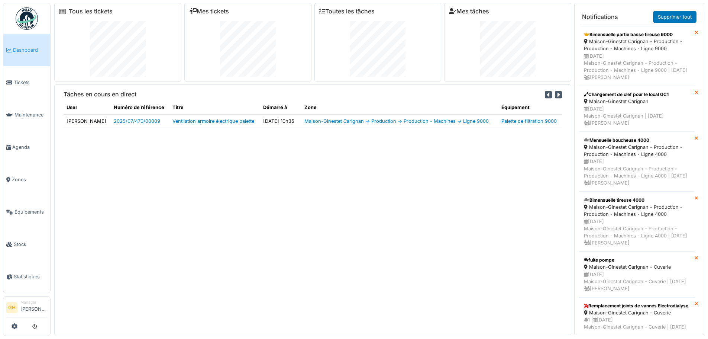
click at [555, 95] on icon at bounding box center [558, 95] width 7 height 8
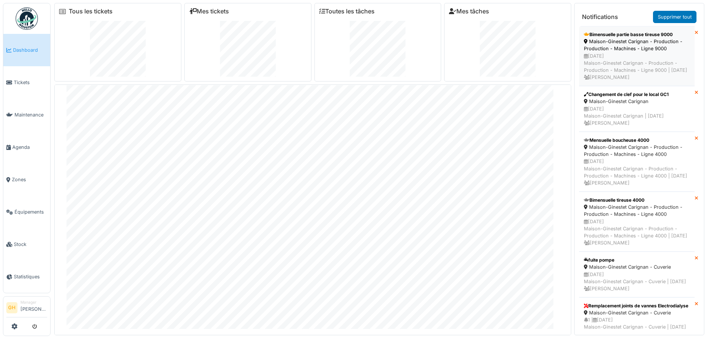
click at [617, 67] on div "29/10/2025 Maison-Ginestet Carignan - Production - Production - Machines - Lign…" at bounding box center [637, 66] width 106 height 29
click at [24, 117] on link "Maintenance" at bounding box center [26, 114] width 47 height 32
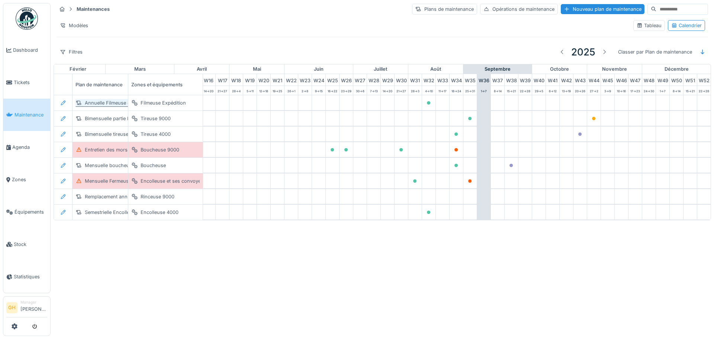
scroll to position [0, 243]
